Goal: Check status: Check status

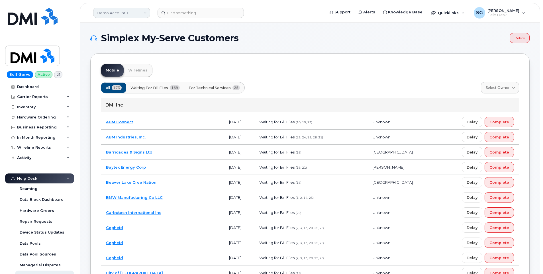
click at [137, 12] on link "Demo Account 1" at bounding box center [121, 13] width 57 height 10
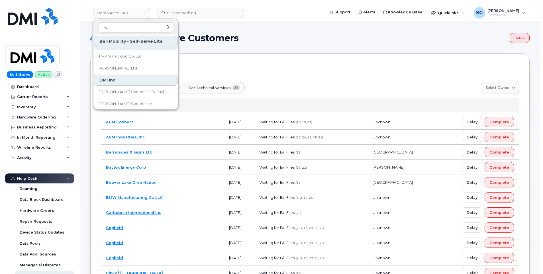
scroll to position [85, 0]
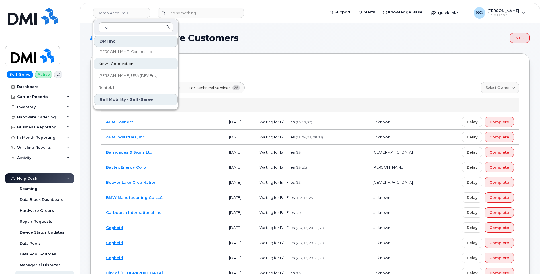
type input "ki"
drag, startPoint x: 133, startPoint y: 63, endPoint x: 184, endPoint y: 72, distance: 52.0
click at [133, 63] on span "Kiewit Corporation" at bounding box center [116, 64] width 35 height 6
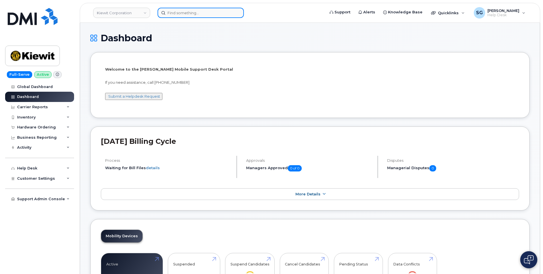
click at [230, 10] on input at bounding box center [201, 13] width 86 height 10
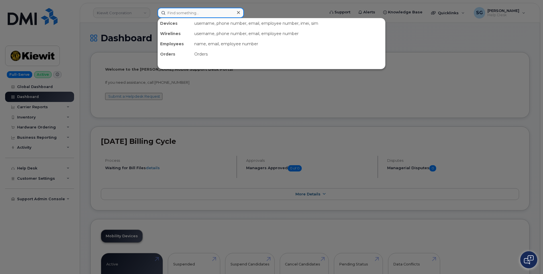
click at [205, 12] on input at bounding box center [201, 13] width 86 height 10
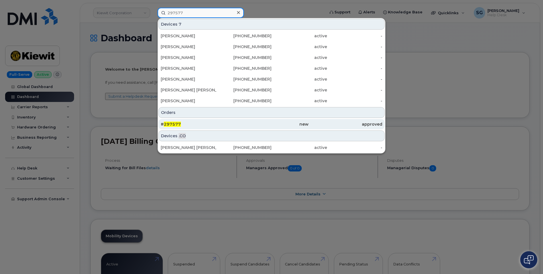
type input "297577"
click at [256, 123] on div "new" at bounding box center [272, 124] width 74 height 6
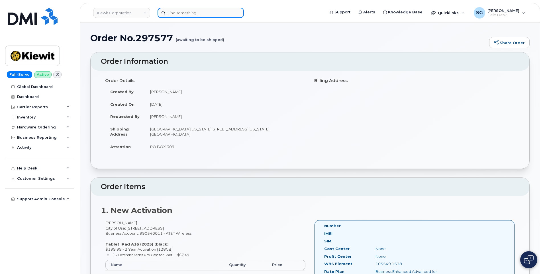
click at [191, 15] on input at bounding box center [201, 13] width 86 height 10
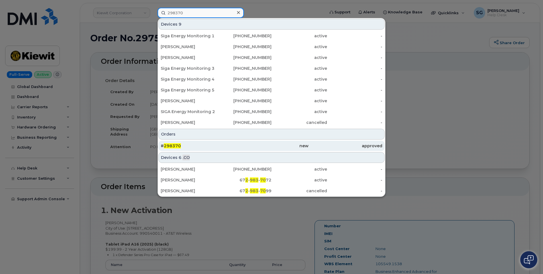
type input "298370"
click at [241, 143] on div "new" at bounding box center [272, 146] width 74 height 6
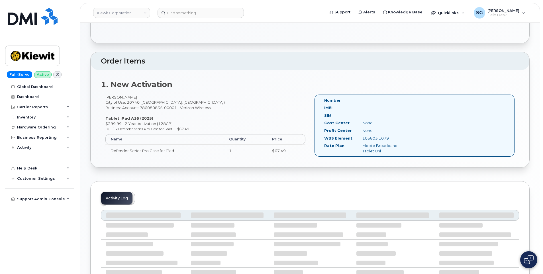
scroll to position [114, 0]
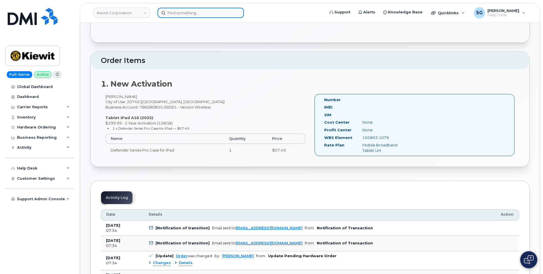
click at [184, 11] on input at bounding box center [201, 13] width 86 height 10
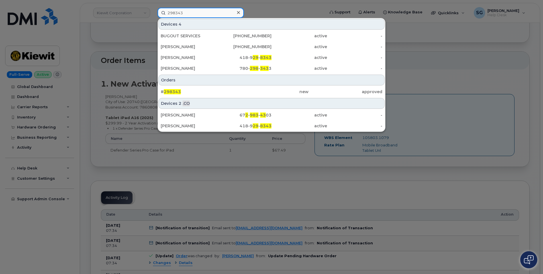
type input "298343"
click at [263, 99] on div "Devices 2 .CO" at bounding box center [271, 103] width 226 height 11
drag, startPoint x: 247, startPoint y: 92, endPoint x: 499, endPoint y: 128, distance: 254.5
click at [247, 92] on div "new" at bounding box center [272, 92] width 74 height 6
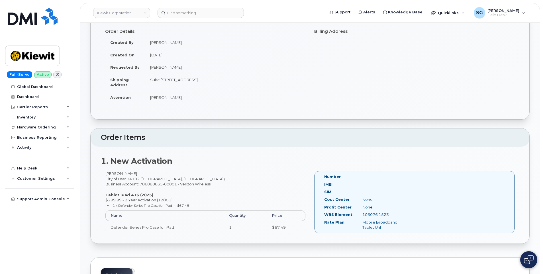
scroll to position [57, 0]
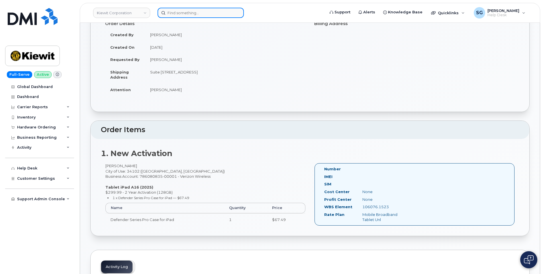
click at [169, 14] on input at bounding box center [201, 13] width 86 height 10
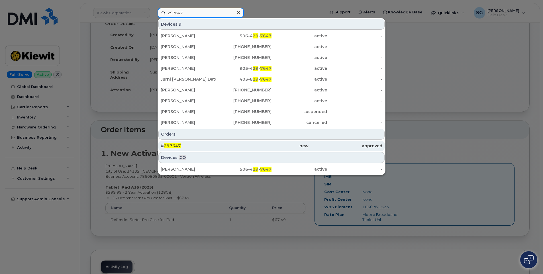
type input "297647"
click at [317, 148] on div "approved" at bounding box center [346, 146] width 74 height 6
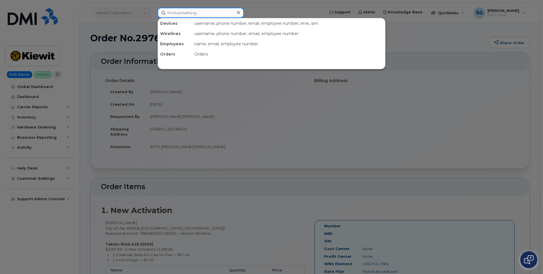
click at [220, 14] on input at bounding box center [201, 13] width 86 height 10
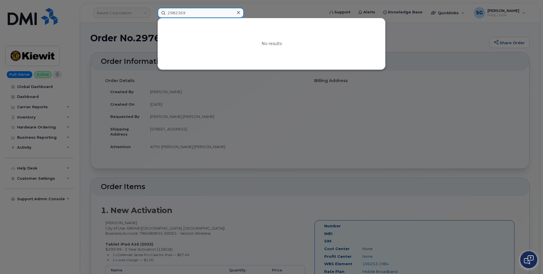
click at [178, 13] on input "2982369" at bounding box center [201, 13] width 86 height 10
type input "298369"
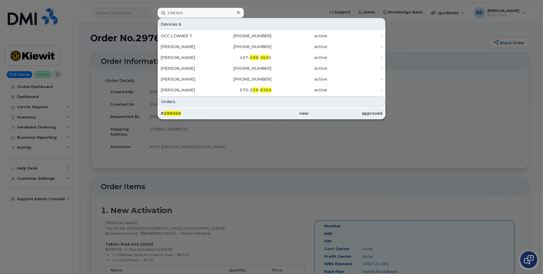
click at [178, 111] on span "298369" at bounding box center [172, 113] width 17 height 5
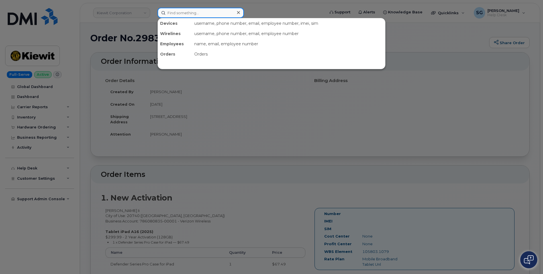
drag, startPoint x: 199, startPoint y: 9, endPoint x: 198, endPoint y: 12, distance: 3.2
click at [198, 11] on input at bounding box center [201, 13] width 86 height 10
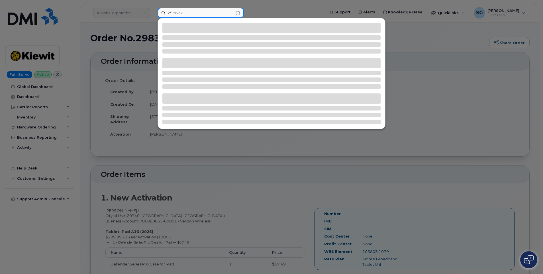
type input "298627"
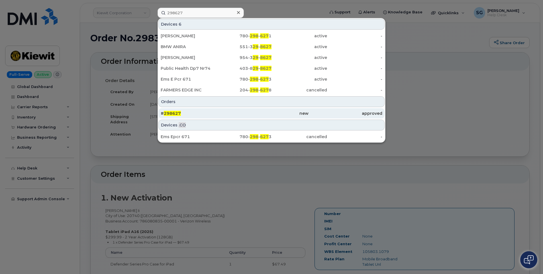
click at [278, 113] on div "new" at bounding box center [272, 114] width 74 height 6
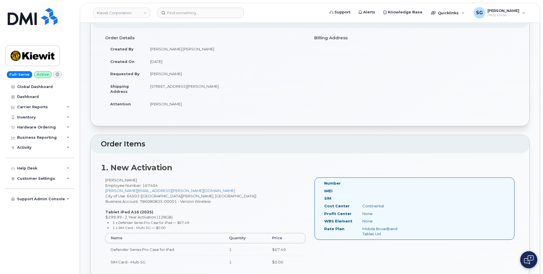
scroll to position [114, 0]
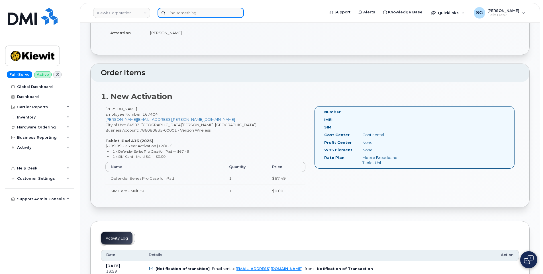
click at [219, 11] on input at bounding box center [201, 13] width 86 height 10
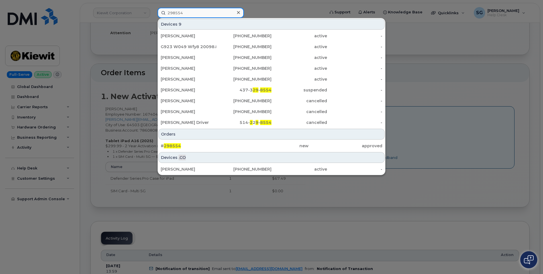
type input "298554"
click at [309, 144] on div "approved" at bounding box center [346, 146] width 74 height 6
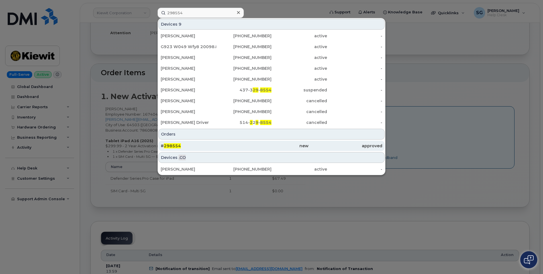
click at [215, 148] on div "# 298554" at bounding box center [198, 146] width 74 height 6
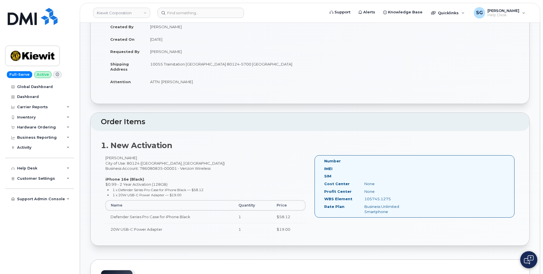
scroll to position [142, 0]
